Goal: Subscribe to service/newsletter

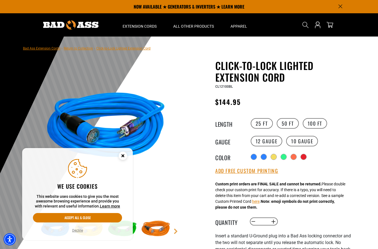
click at [112, 219] on button "Accept all & close" at bounding box center [77, 217] width 89 height 9
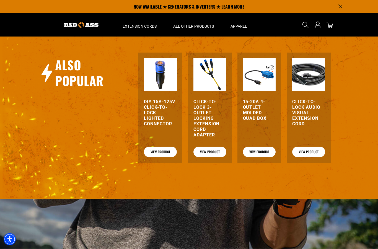
scroll to position [724, 0]
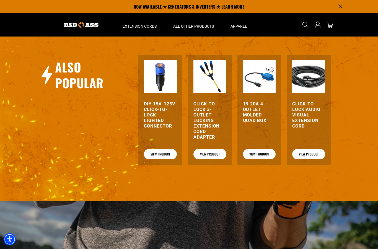
click at [220, 114] on h3 "Click-to-Lock 3-Outlet Locking Extension Cord Adapter" at bounding box center [210, 120] width 33 height 39
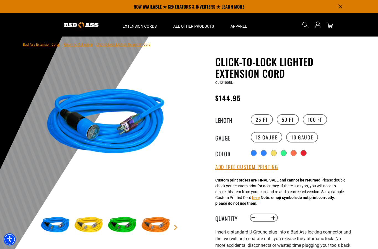
scroll to position [0, 0]
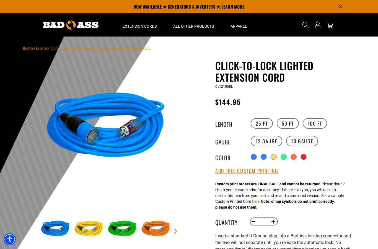
click at [93, 30] on img at bounding box center [70, 25] width 55 height 9
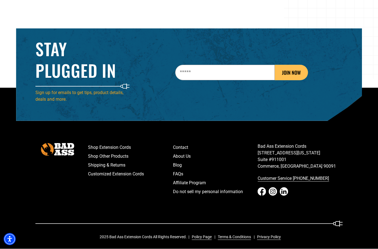
scroll to position [886, 0]
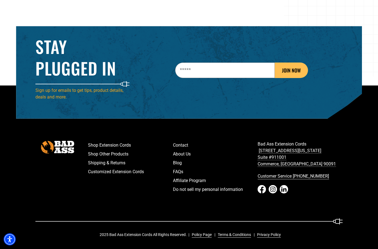
click at [236, 76] on input "Email" at bounding box center [225, 71] width 100 height 16
type input "**********"
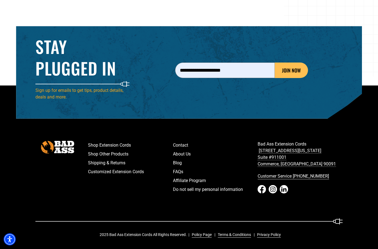
click at [295, 68] on button "JOIN NOW" at bounding box center [291, 71] width 33 height 16
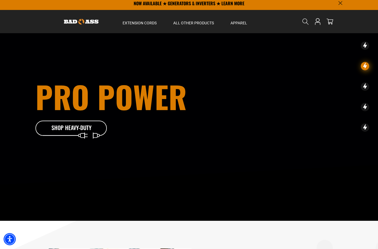
scroll to position [0, 0]
